Goal: Task Accomplishment & Management: Use online tool/utility

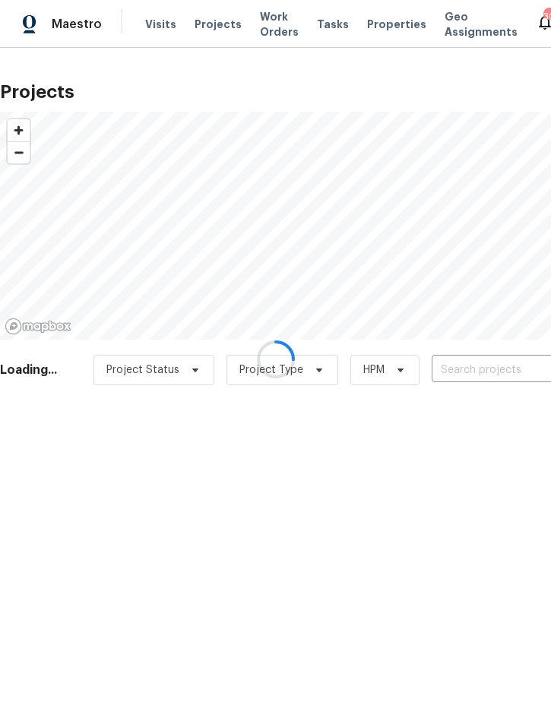
click at [482, 372] on div at bounding box center [275, 359] width 551 height 718
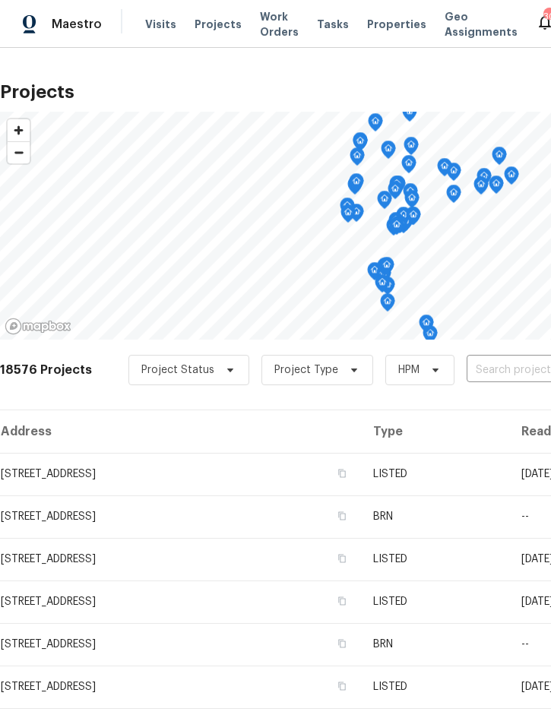
click at [507, 382] on input "text" at bounding box center [554, 371] width 174 height 24
type input "5030 cr"
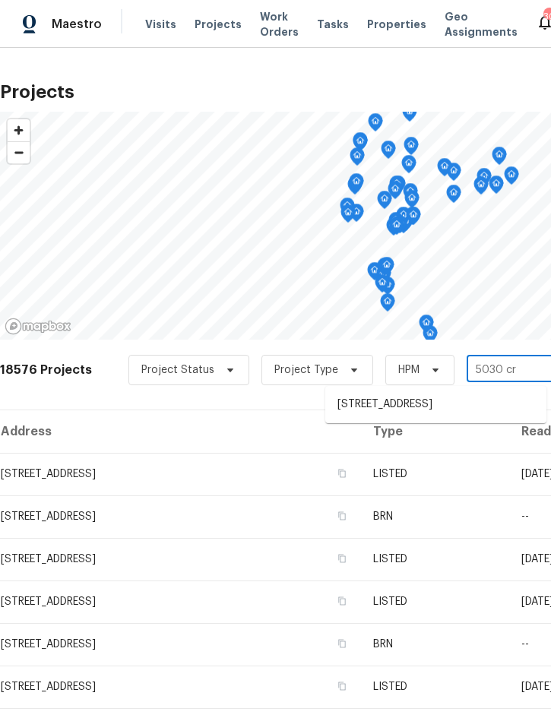
click at [458, 396] on li "5030 Creekview Ln, Lakeland, FL 33811" at bounding box center [435, 404] width 221 height 25
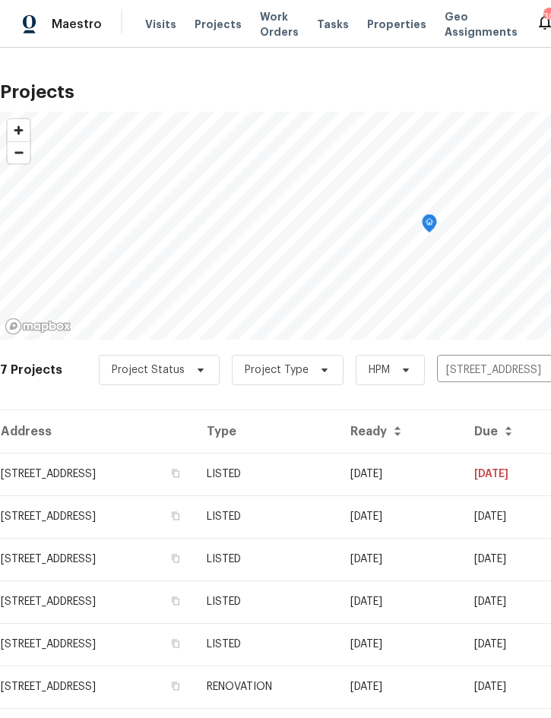
click at [450, 479] on td "08/04/25" at bounding box center [400, 474] width 124 height 43
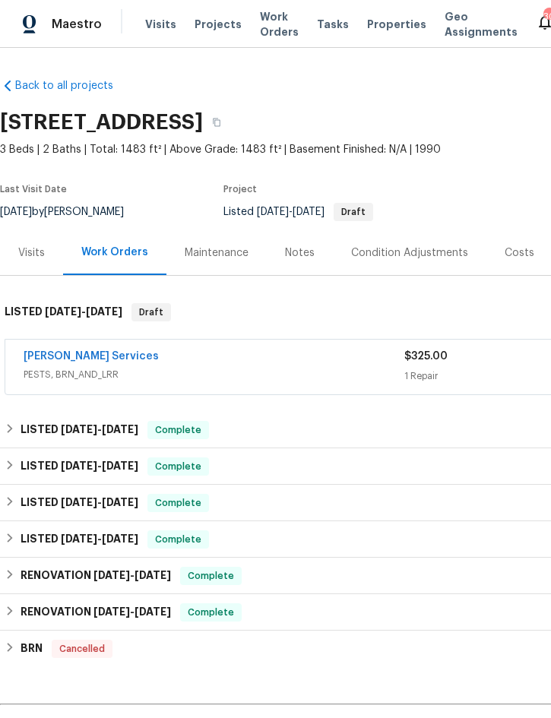
click at [57, 358] on link "Massey Services" at bounding box center [91, 356] width 135 height 11
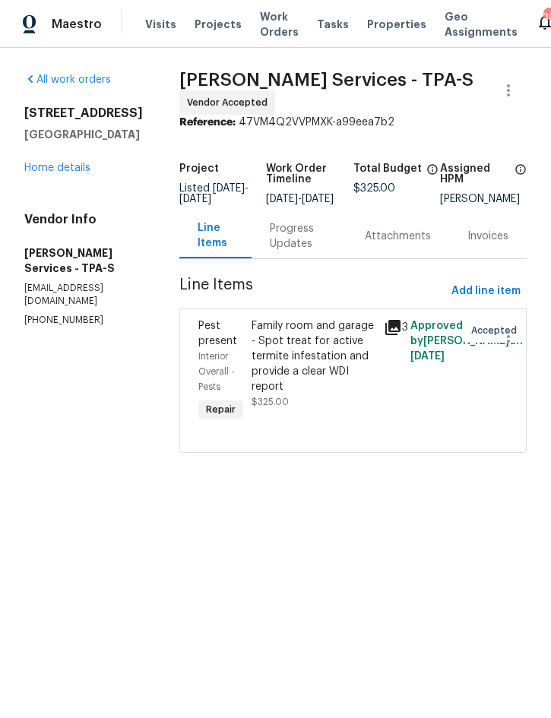
click at [328, 239] on div "Progress Updates" at bounding box center [299, 236] width 59 height 30
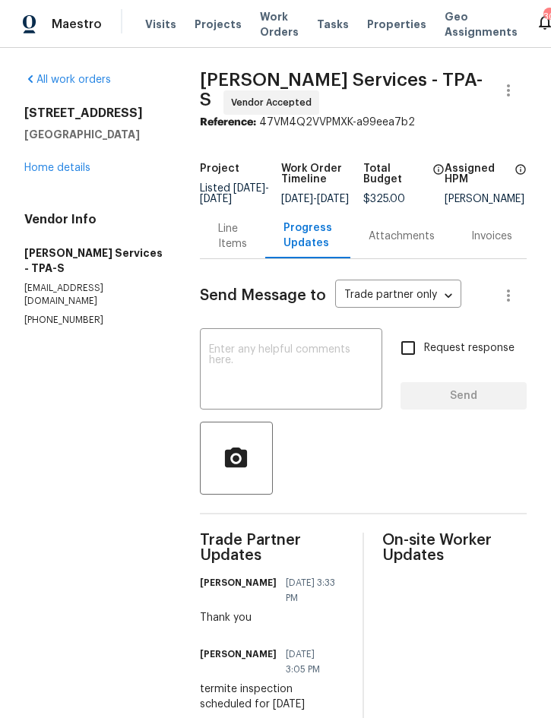
click at [289, 367] on textarea at bounding box center [291, 370] width 164 height 53
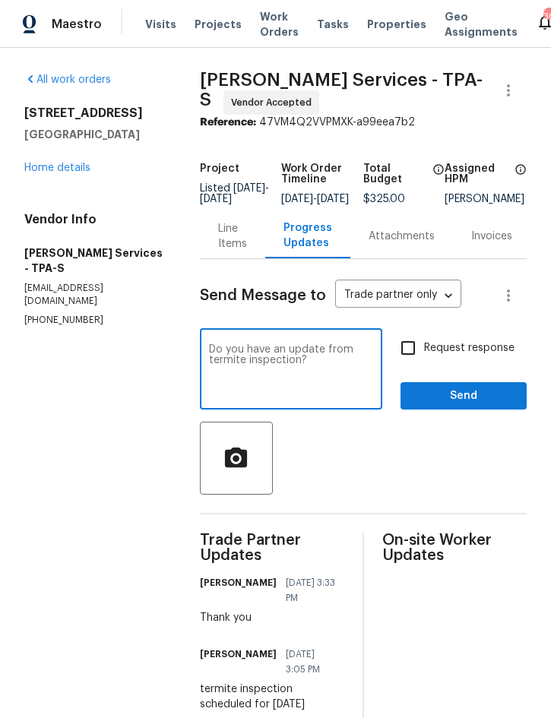
type textarea "Do you have an update from termite inspection?"
click at [449, 400] on span "Send" at bounding box center [464, 396] width 102 height 19
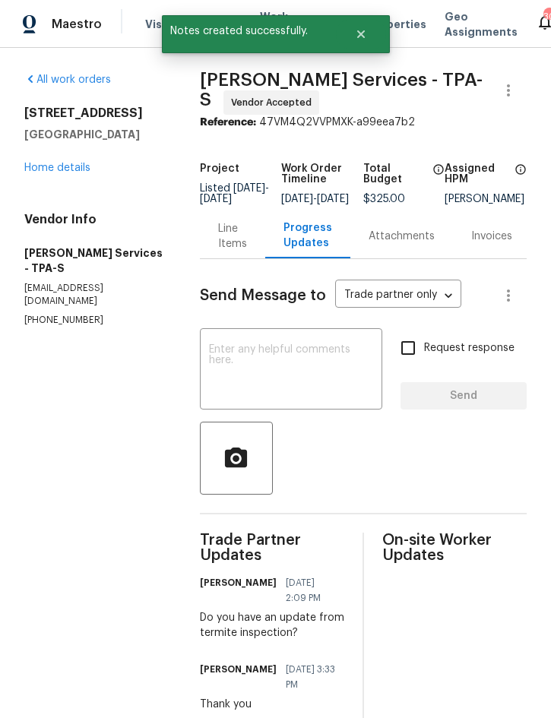
click at [49, 166] on link "Home details" at bounding box center [57, 168] width 66 height 11
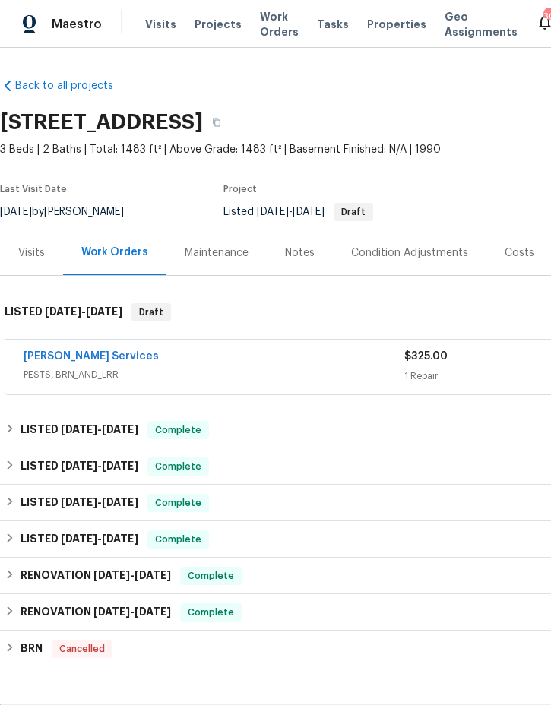
click at [204, 31] on span "Projects" at bounding box center [218, 24] width 47 height 15
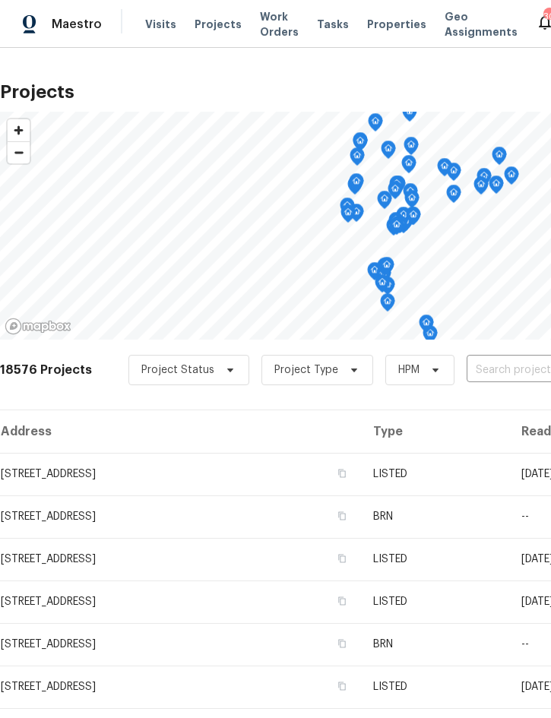
click at [502, 365] on input "text" at bounding box center [554, 371] width 174 height 24
type input "2005 via"
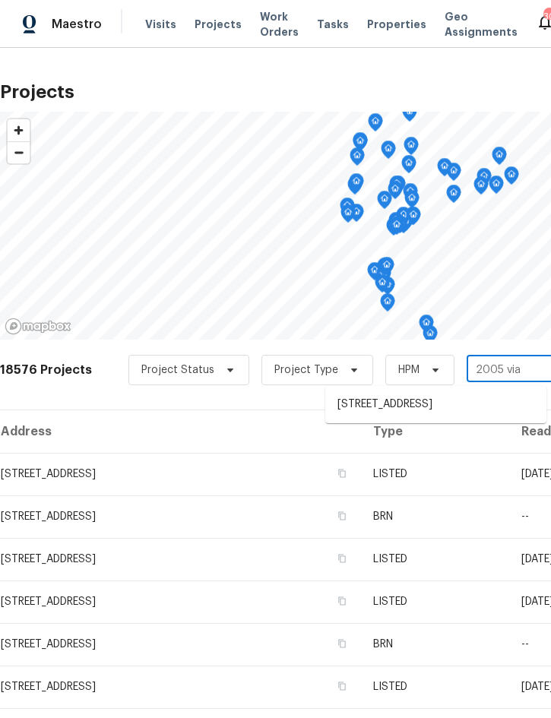
click at [434, 405] on li "2005 Via Napoli St, Plant City, FL 33566" at bounding box center [435, 404] width 221 height 25
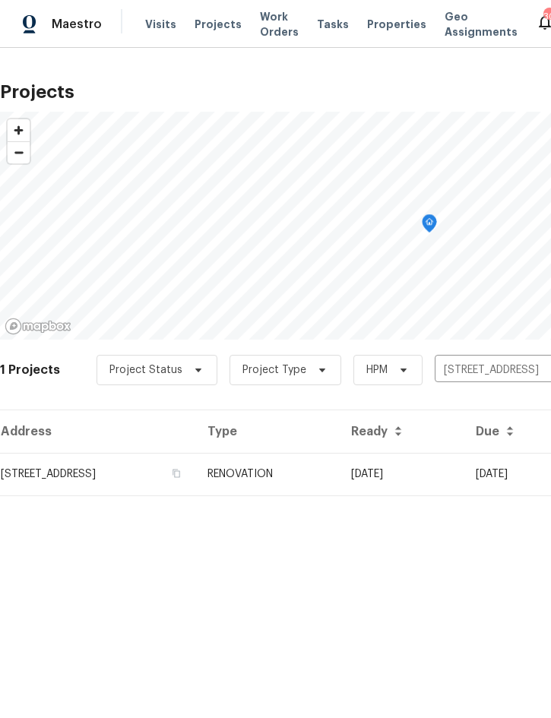
click at [463, 472] on td "08/04/25" at bounding box center [401, 474] width 125 height 43
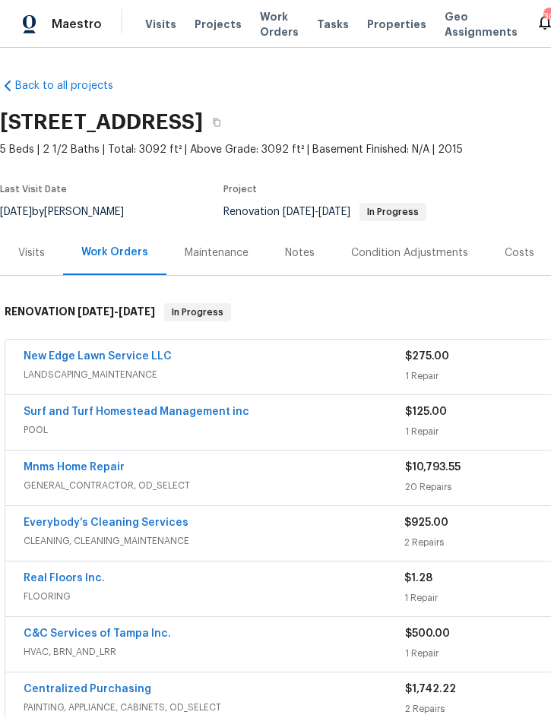
click at [350, 365] on div "New Edge Lawn Service LLC" at bounding box center [214, 358] width 381 height 18
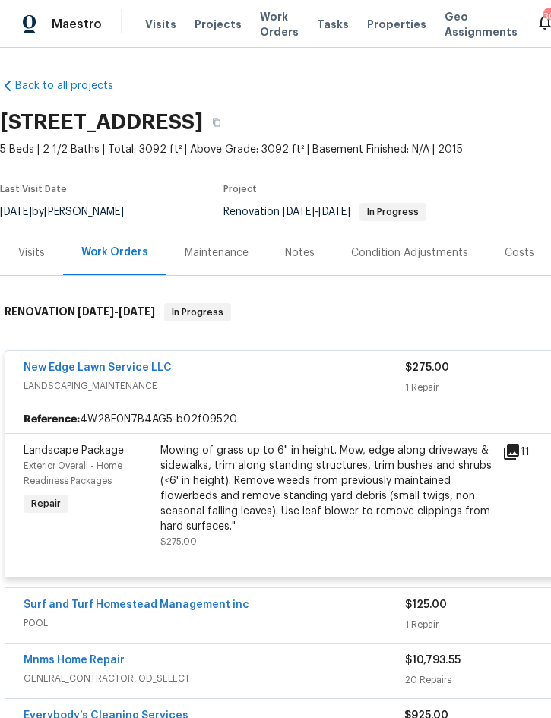
click at [365, 483] on div "Mowing of grass up to 6" in height. Mow, edge along driveways & sidewalks, trim…" at bounding box center [326, 488] width 333 height 91
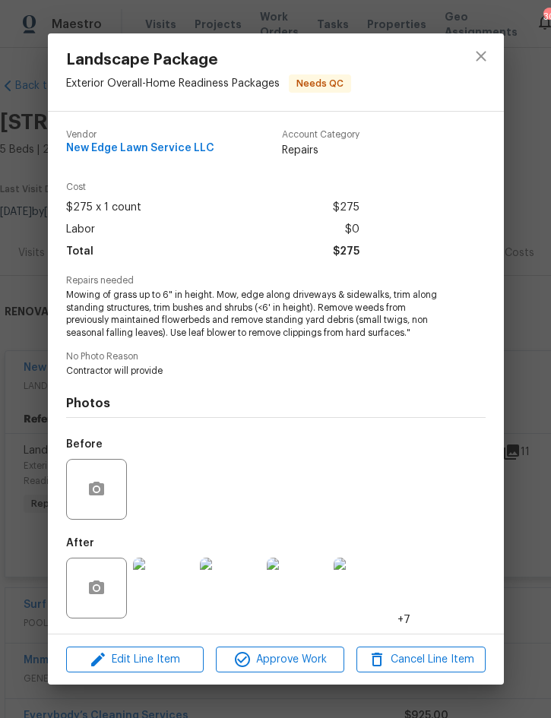
click at [157, 589] on img at bounding box center [163, 588] width 61 height 61
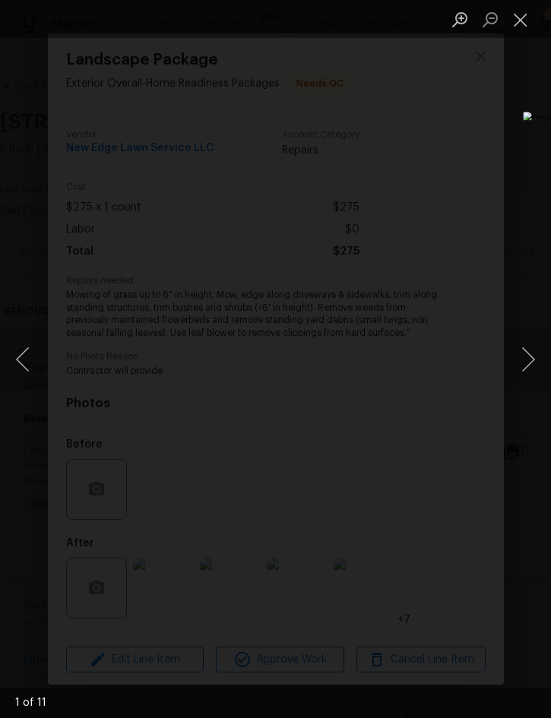
click at [523, 358] on button "Next image" at bounding box center [528, 359] width 46 height 61
click at [39, 346] on button "Previous image" at bounding box center [23, 359] width 46 height 61
click at [525, 362] on button "Next image" at bounding box center [528, 359] width 46 height 61
click at [524, 367] on button "Next image" at bounding box center [528, 359] width 46 height 61
click at [529, 365] on button "Next image" at bounding box center [528, 359] width 46 height 61
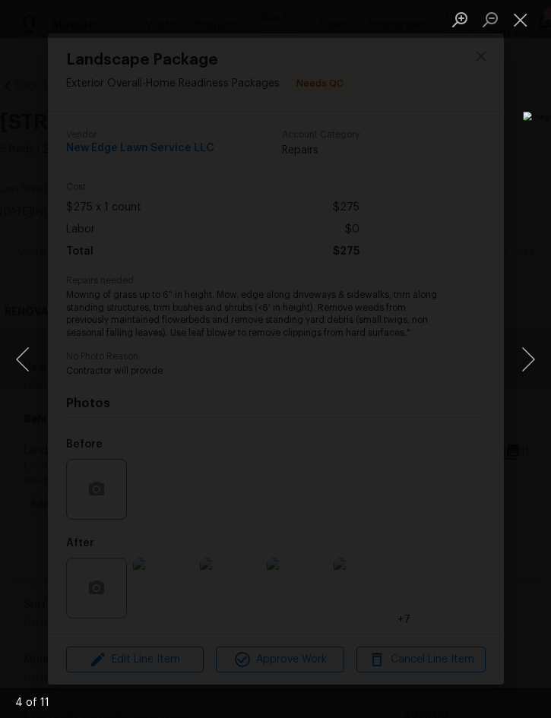
click at [524, 370] on button "Next image" at bounding box center [528, 359] width 46 height 61
click at [522, 374] on button "Next image" at bounding box center [528, 359] width 46 height 61
click at [524, 20] on button "Close lightbox" at bounding box center [520, 19] width 30 height 27
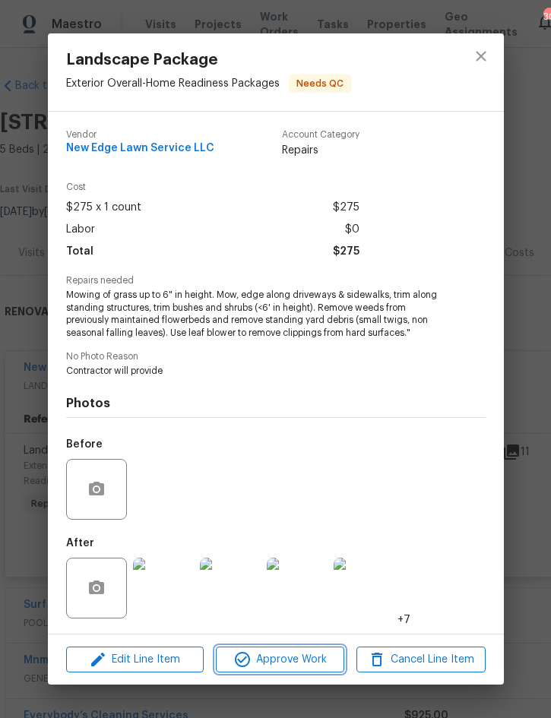
click at [296, 664] on span "Approve Work" at bounding box center [279, 659] width 119 height 19
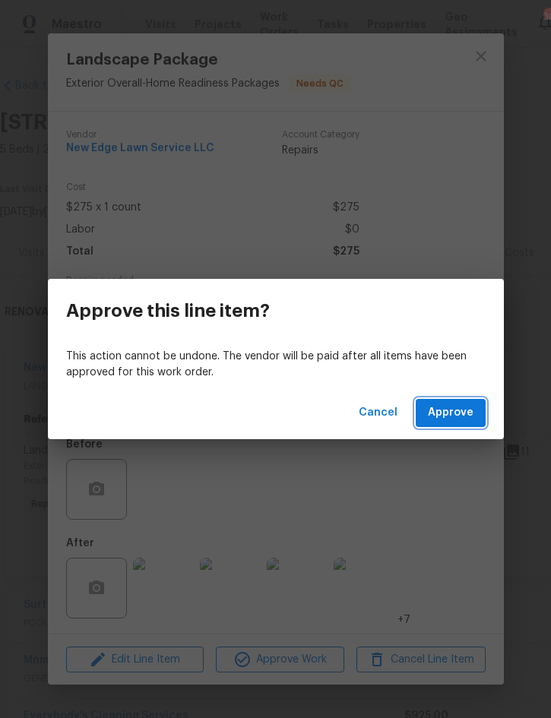
click at [465, 409] on span "Approve" at bounding box center [451, 412] width 46 height 19
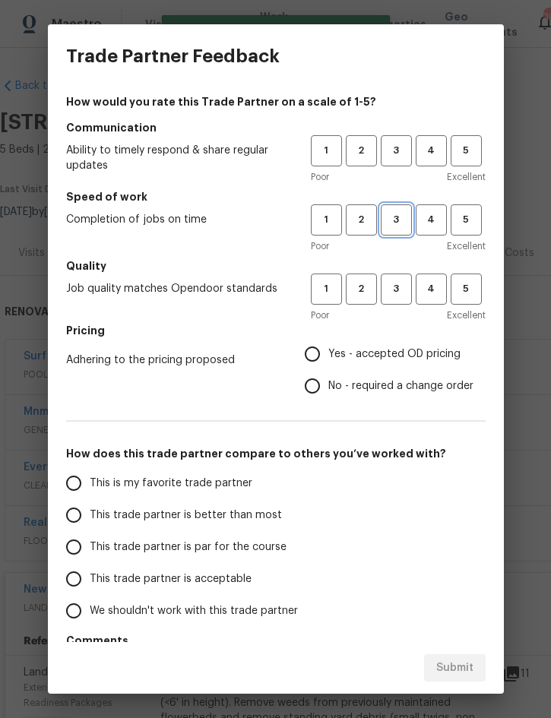
click at [396, 220] on span "3" at bounding box center [396, 219] width 28 height 17
click at [400, 304] on button "3" at bounding box center [396, 289] width 31 height 31
click at [400, 147] on span "3" at bounding box center [396, 150] width 28 height 17
click at [414, 348] on span "Yes - accepted OD pricing" at bounding box center [394, 354] width 132 height 16
click at [328, 348] on input "Yes - accepted OD pricing" at bounding box center [312, 354] width 32 height 32
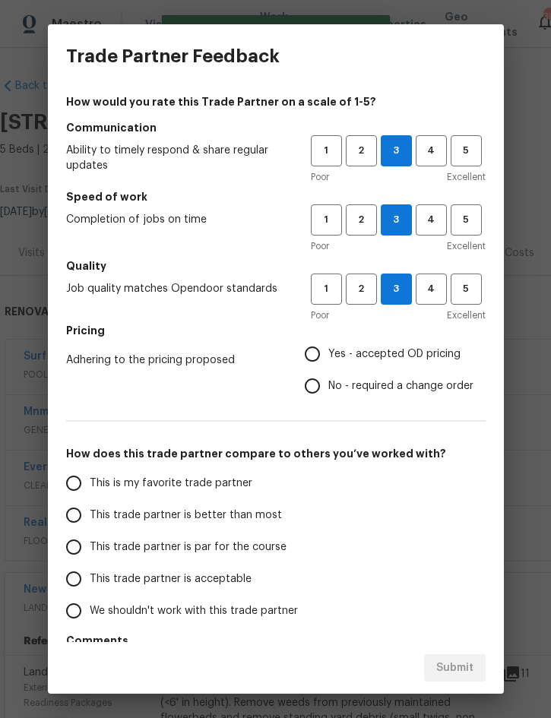
radio input "true"
click at [250, 512] on span "This trade partner is better than most" at bounding box center [186, 516] width 192 height 16
click at [90, 512] on input "This trade partner is better than most" at bounding box center [74, 515] width 32 height 32
click at [463, 671] on span "Submit" at bounding box center [454, 668] width 37 height 19
radio input "true"
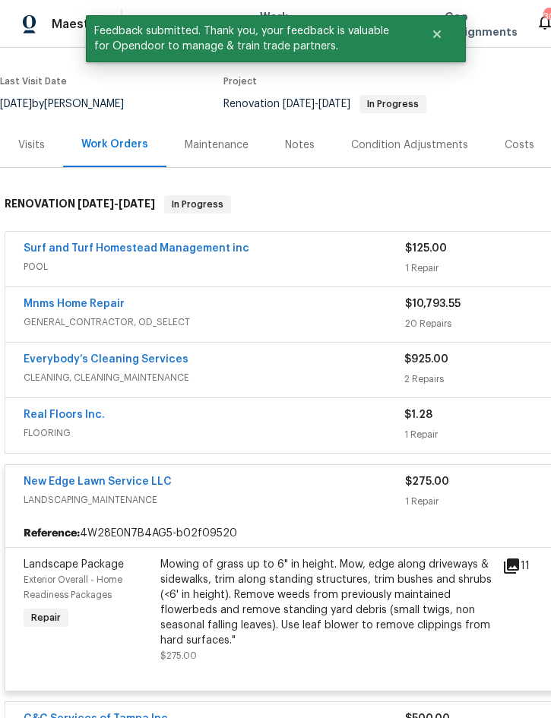
scroll to position [130, 0]
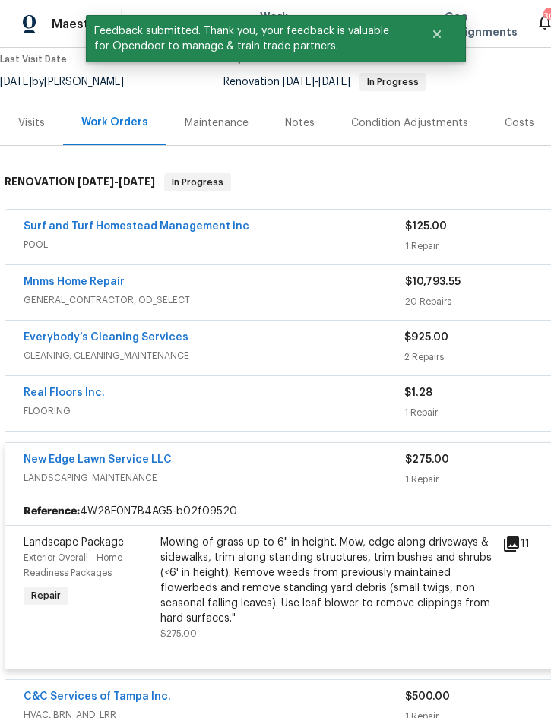
click at [68, 393] on link "Real Floors Inc." at bounding box center [64, 393] width 81 height 11
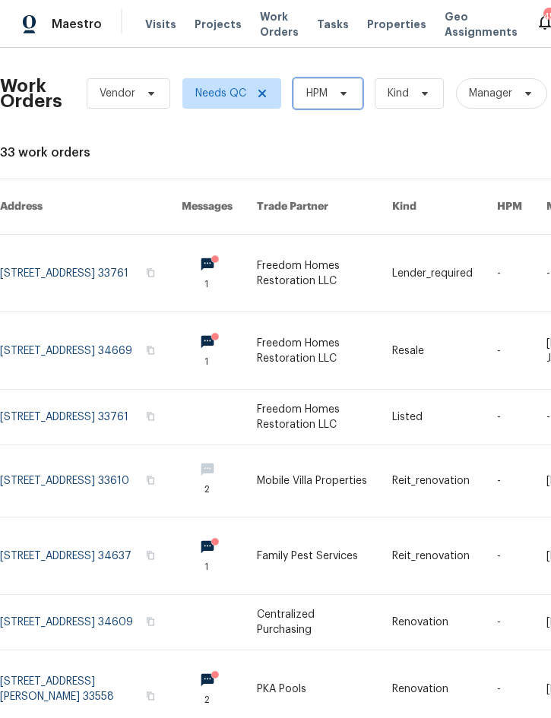
click at [325, 106] on span "HPM" at bounding box center [327, 93] width 69 height 30
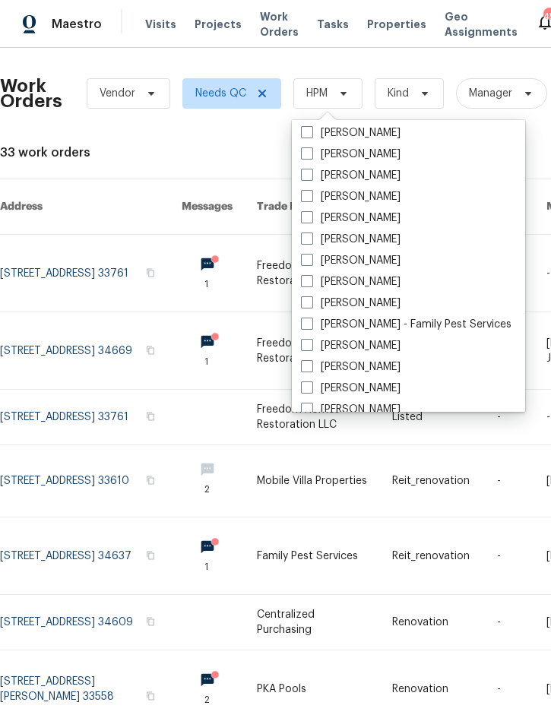
scroll to position [160, 0]
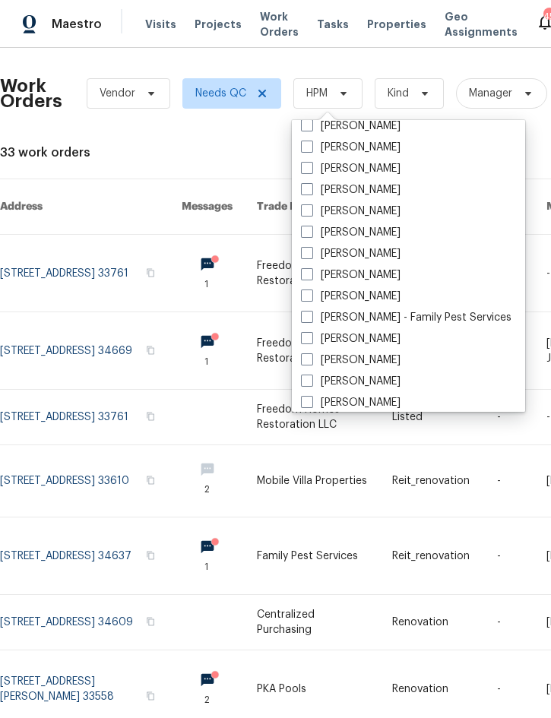
click at [324, 293] on label "Nick Christian" at bounding box center [351, 296] width 100 height 15
click at [311, 293] on input "Nick Christian" at bounding box center [306, 294] width 10 height 10
checkbox input "true"
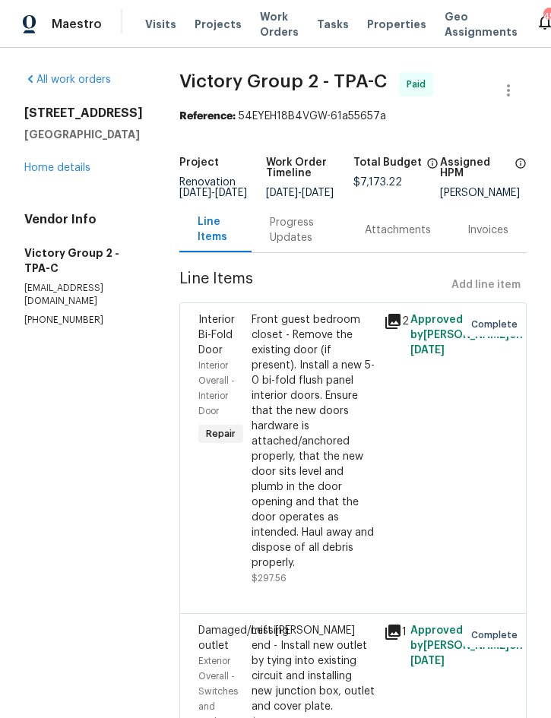
click at [53, 172] on link "Home details" at bounding box center [57, 168] width 66 height 11
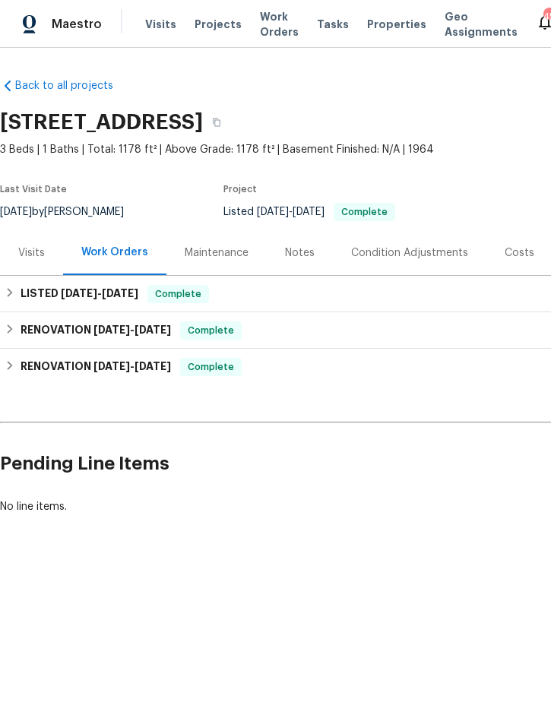
click at [517, 248] on div "Costs" at bounding box center [520, 252] width 30 height 15
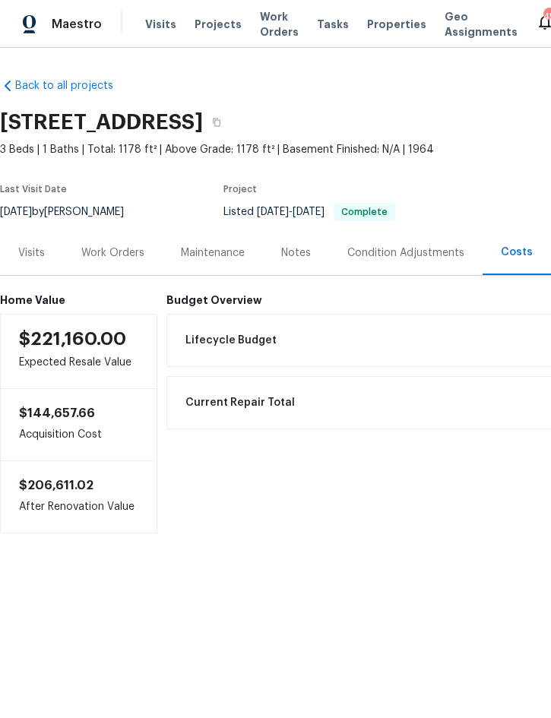
click at [118, 258] on div "Work Orders" at bounding box center [112, 252] width 63 height 15
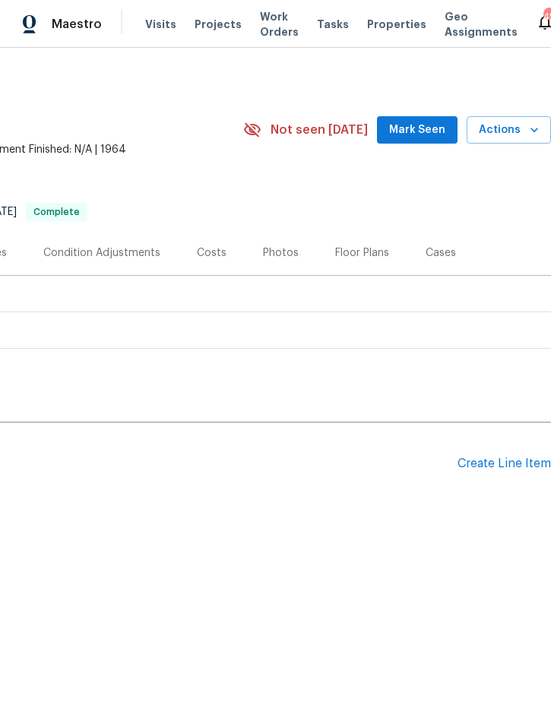
scroll to position [0, 308]
click at [503, 464] on div "Create Line Item" at bounding box center [503, 464] width 93 height 14
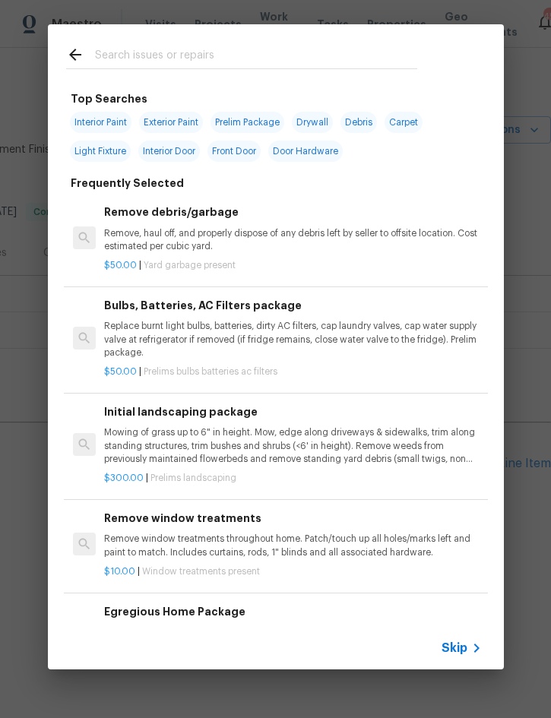
click at [76, 51] on icon at bounding box center [75, 55] width 18 height 18
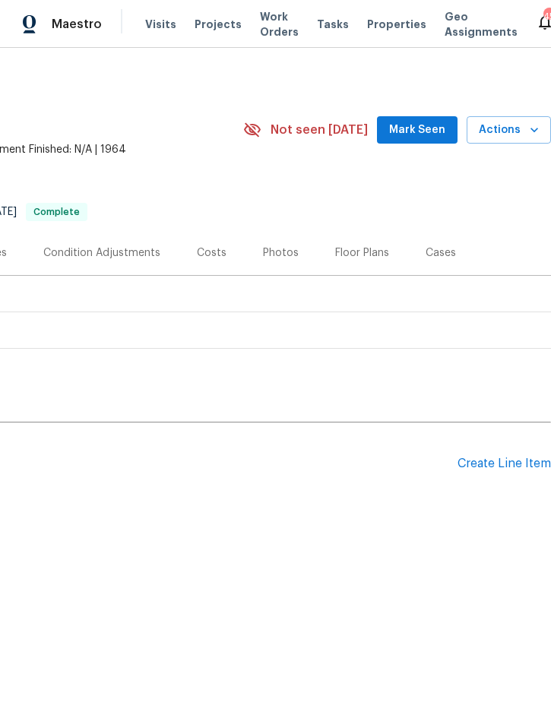
click at [524, 132] on span "Actions" at bounding box center [509, 130] width 60 height 19
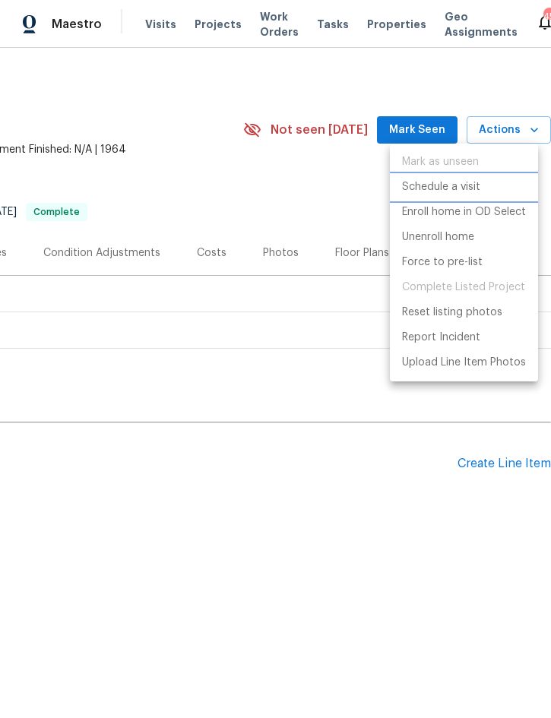
click at [472, 189] on p "Schedule a visit" at bounding box center [441, 187] width 78 height 16
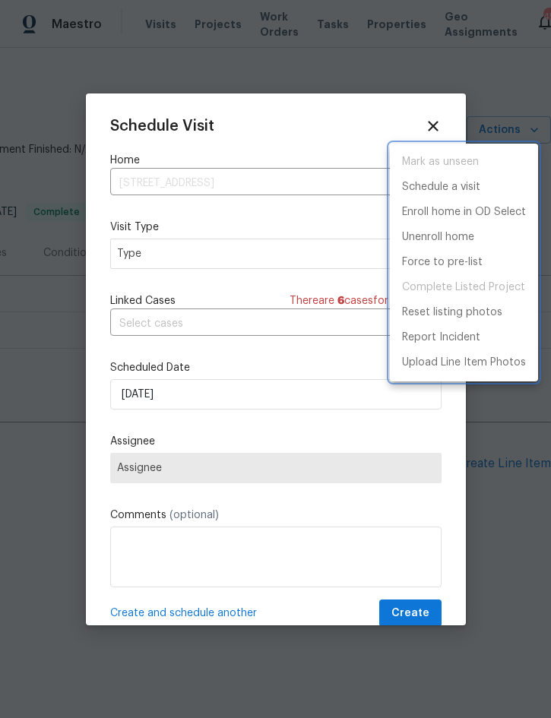
click at [258, 258] on div at bounding box center [275, 359] width 551 height 718
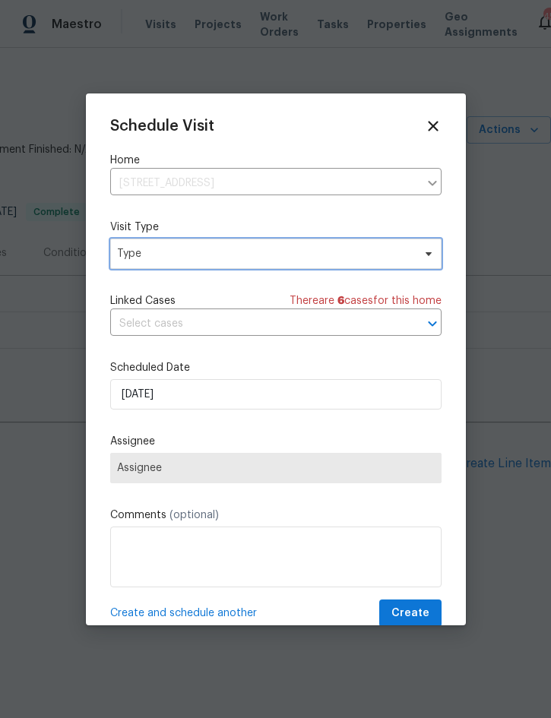
click at [303, 258] on span "Type" at bounding box center [265, 253] width 296 height 15
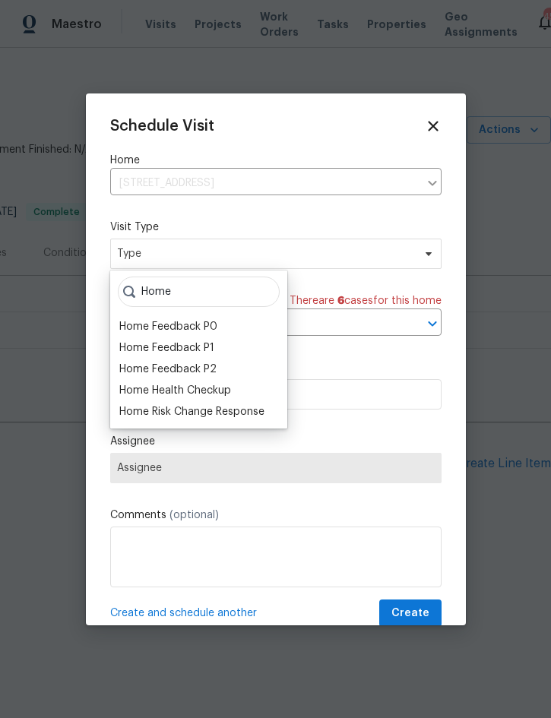
type input "Home"
click at [216, 390] on div "Home Health Checkup" at bounding box center [175, 390] width 112 height 15
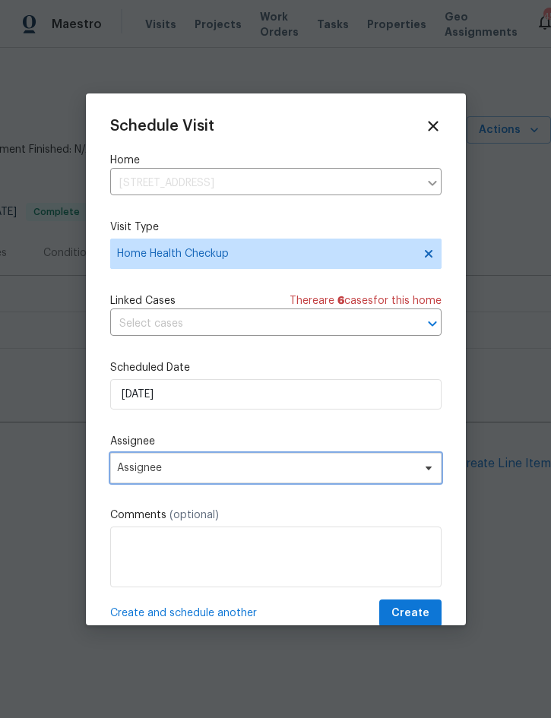
click at [264, 466] on span "Assignee" at bounding box center [266, 468] width 298 height 12
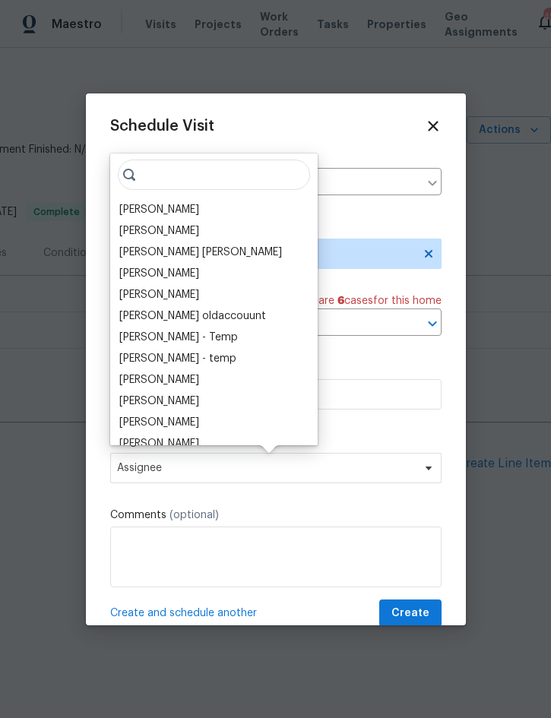
click at [169, 210] on div "[PERSON_NAME]" at bounding box center [159, 209] width 80 height 15
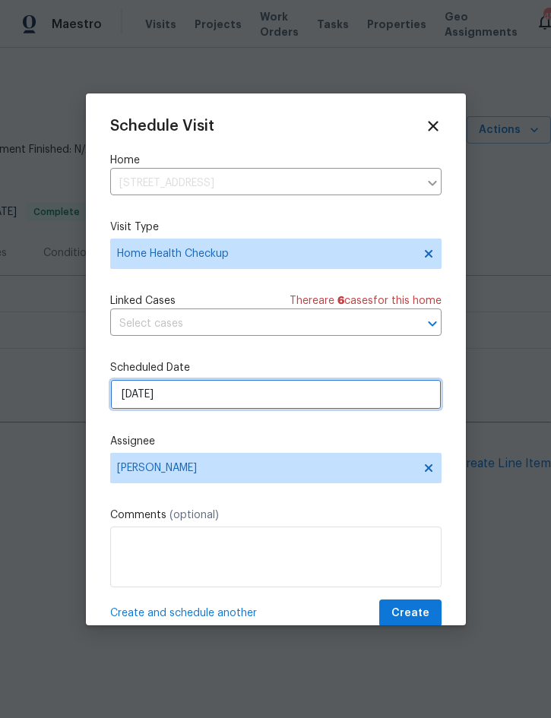
click at [294, 406] on input "[DATE]" at bounding box center [275, 394] width 331 height 30
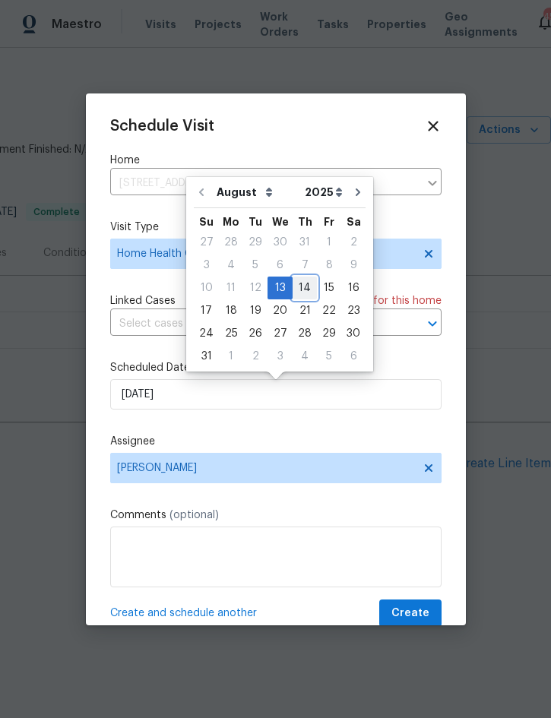
click at [296, 281] on div "14" at bounding box center [305, 287] width 24 height 21
type input "[DATE]"
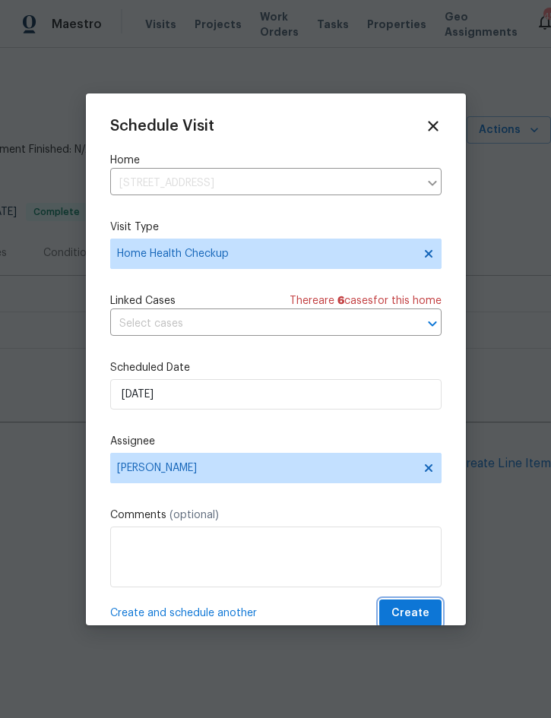
click at [419, 609] on span "Create" at bounding box center [410, 613] width 38 height 19
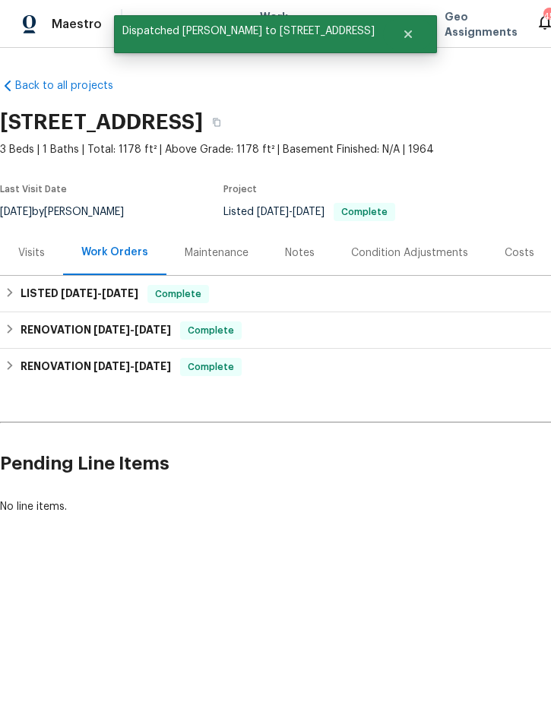
scroll to position [0, 0]
click at [302, 258] on div "Notes" at bounding box center [300, 252] width 30 height 15
